Goal: Task Accomplishment & Management: Manage account settings

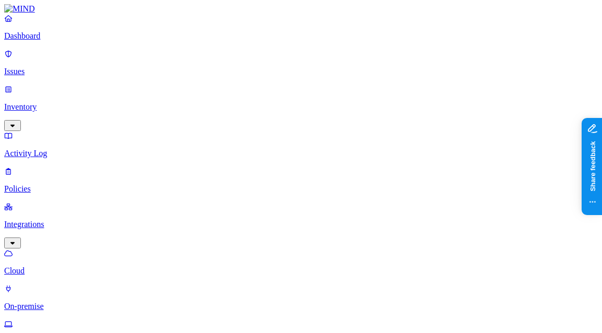
click at [37, 301] on nav "Dashboard Issues Inventory Activity Log Policies Integrations Cloud On-premise …" at bounding box center [300, 216] width 593 height 404
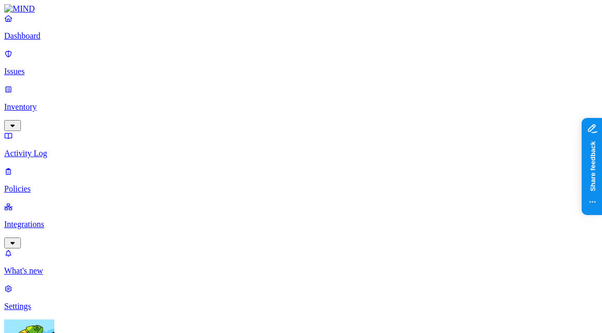
drag, startPoint x: 277, startPoint y: 177, endPoint x: 288, endPoint y: 180, distance: 11.6
